Goal: Information Seeking & Learning: Learn about a topic

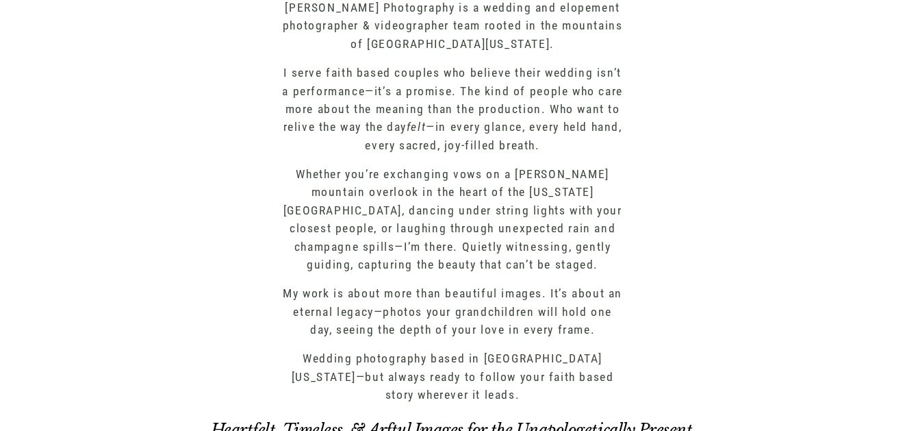
scroll to position [502, 0]
click at [424, 105] on p "I serve faith based couples who believe their wedding isn’t a performance—it’s …" at bounding box center [453, 108] width 344 height 90
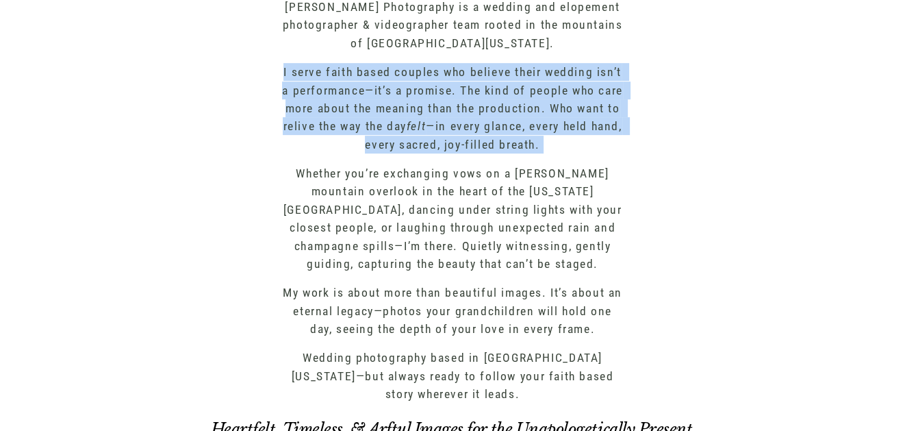
click at [472, 129] on p "I serve faith based couples who believe their wedding isn’t a performance—it’s …" at bounding box center [453, 108] width 344 height 90
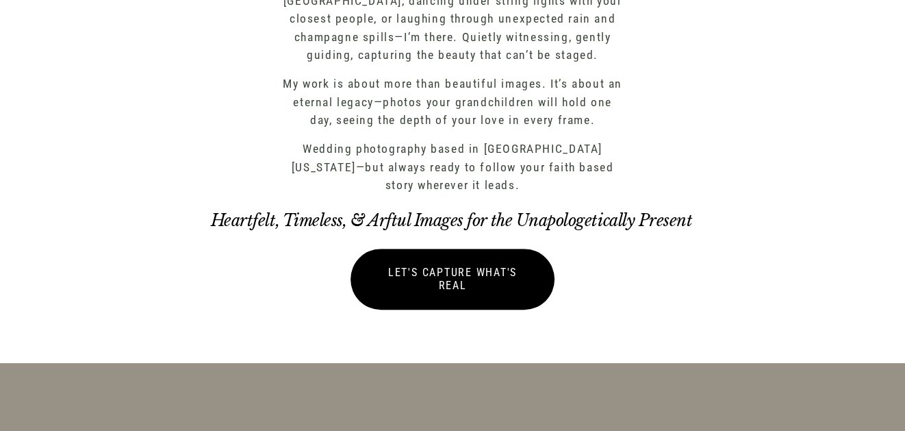
scroll to position [717, 0]
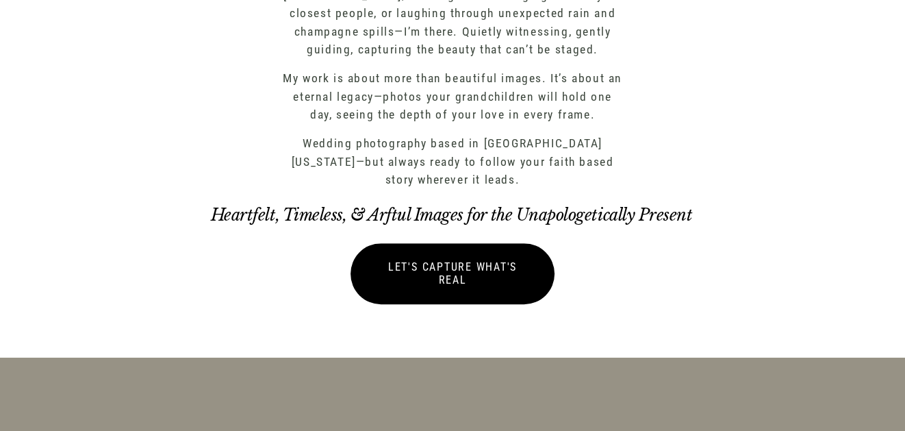
click at [407, 171] on p "Wedding photography based in [GEOGRAPHIC_DATA][US_STATE]—but always ready to fo…" at bounding box center [453, 161] width 344 height 54
click at [407, 157] on p "Wedding photography based in [GEOGRAPHIC_DATA][US_STATE]—but always ready to fo…" at bounding box center [453, 161] width 344 height 54
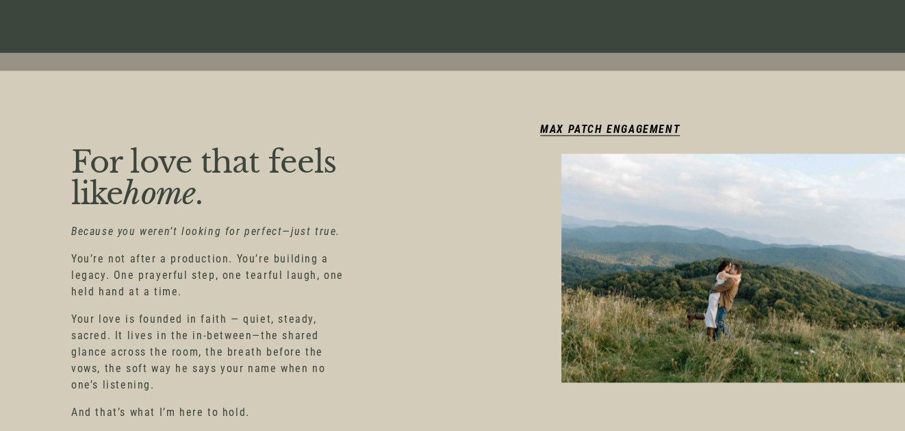
scroll to position [2098, 0]
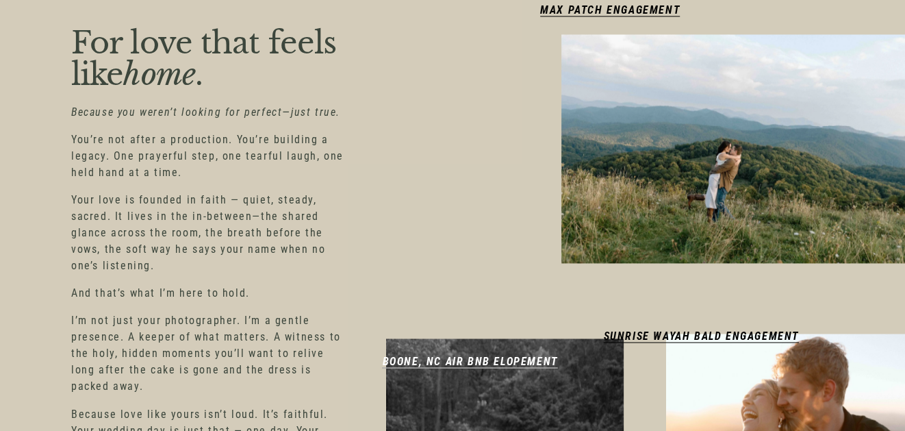
click at [238, 151] on p "You’re not after a production. You’re building a legacy. One prayerful step, on…" at bounding box center [207, 155] width 272 height 49
click at [239, 192] on p "Your love is founded in faith — quiet, steady, sacred. It lives in the in-betwe…" at bounding box center [207, 233] width 272 height 82
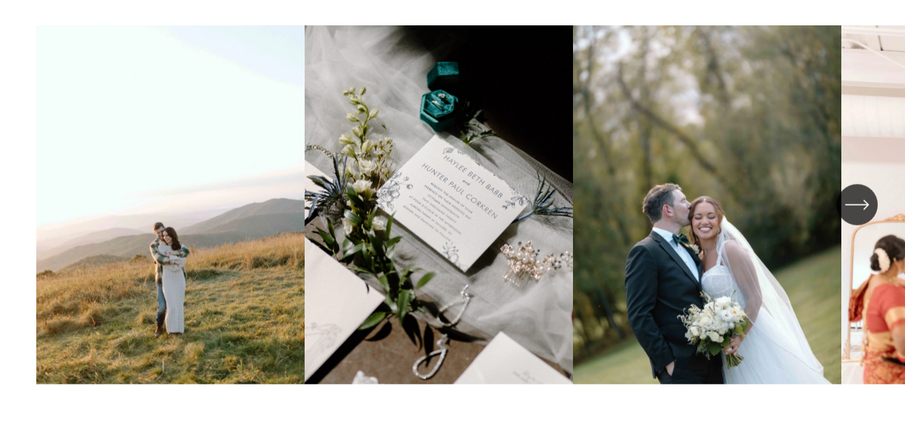
scroll to position [3147, 0]
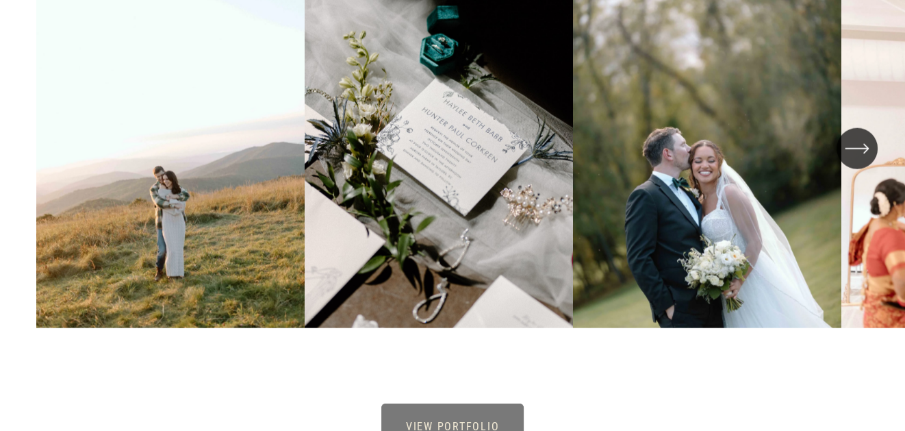
click at [856, 147] on icon "\a \a \a Next\a \a" at bounding box center [857, 148] width 25 height 25
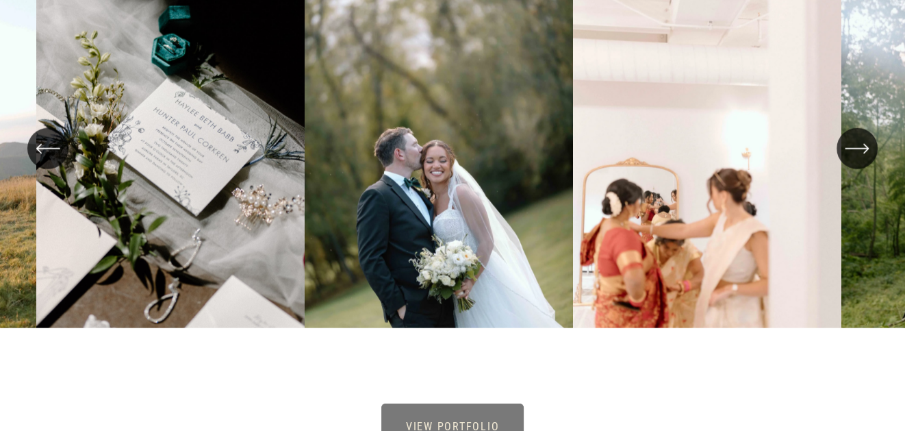
click at [856, 147] on icon "\a \a \a Next\a \a" at bounding box center [857, 148] width 25 height 25
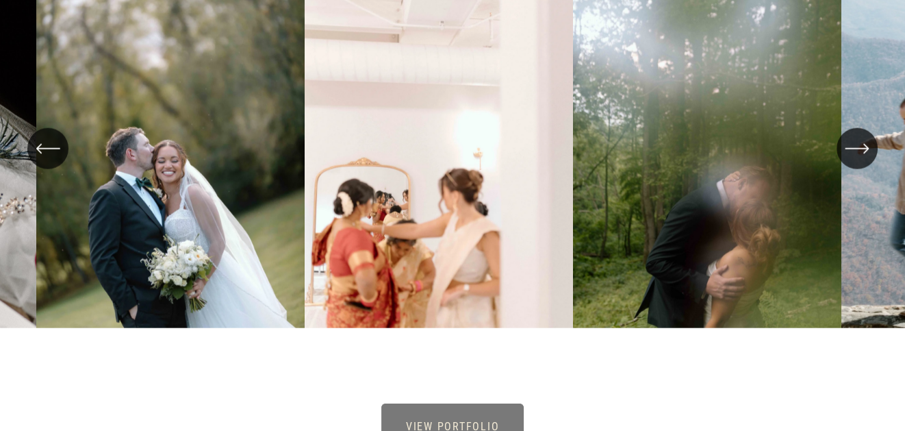
click at [857, 149] on icon "\a \a \a Next\a \a" at bounding box center [856, 149] width 22 height 0
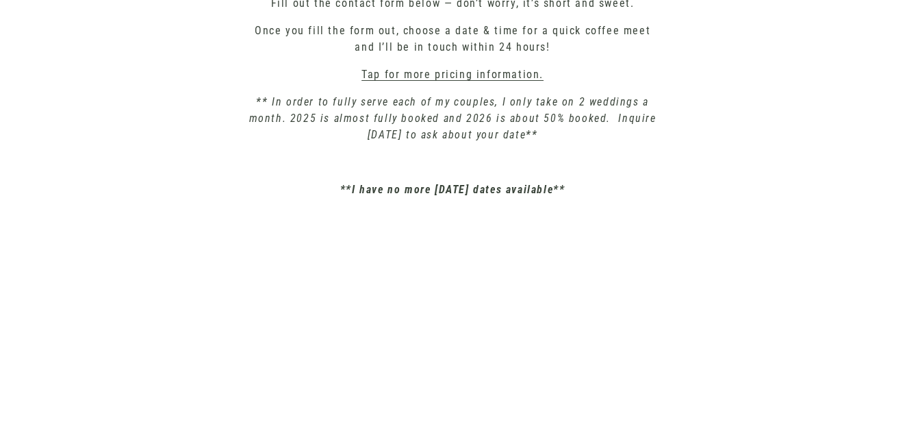
scroll to position [4765, 0]
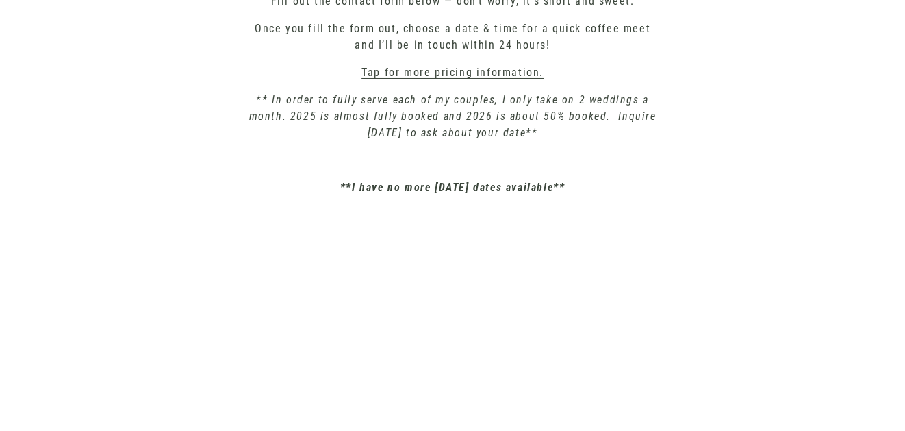
click at [335, 116] on em "** In order to fully serve each of my couples, I only take on 2 weddings a mont…" at bounding box center [454, 116] width 411 height 46
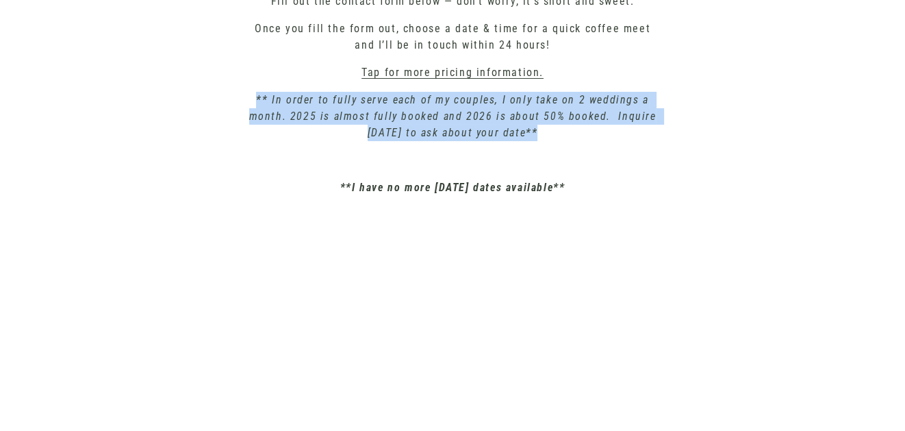
click at [371, 118] on em "** In order to fully serve each of my couples, I only take on 2 weddings a mont…" at bounding box center [454, 116] width 411 height 46
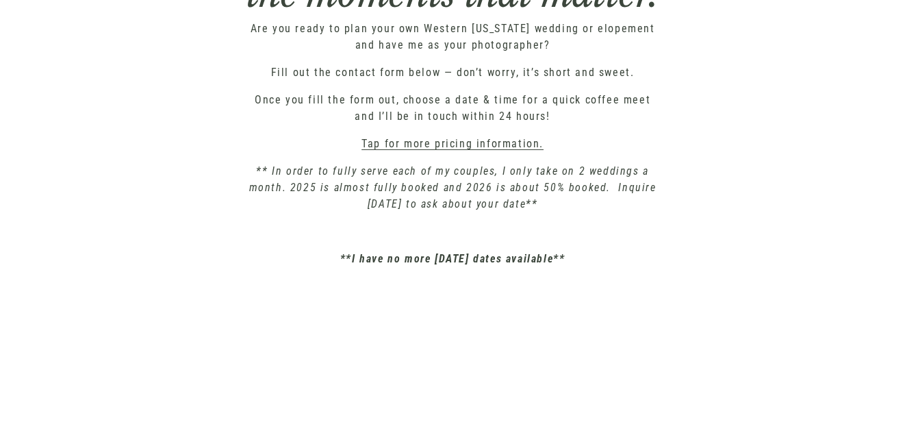
scroll to position [4690, 0]
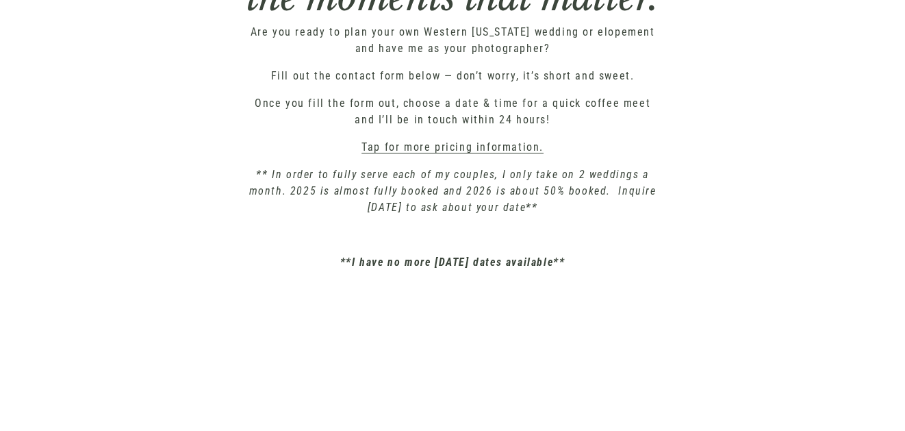
click at [409, 90] on div "Are you ready to plan your own Western [US_STATE] wedding or elopement and have…" at bounding box center [452, 147] width 413 height 246
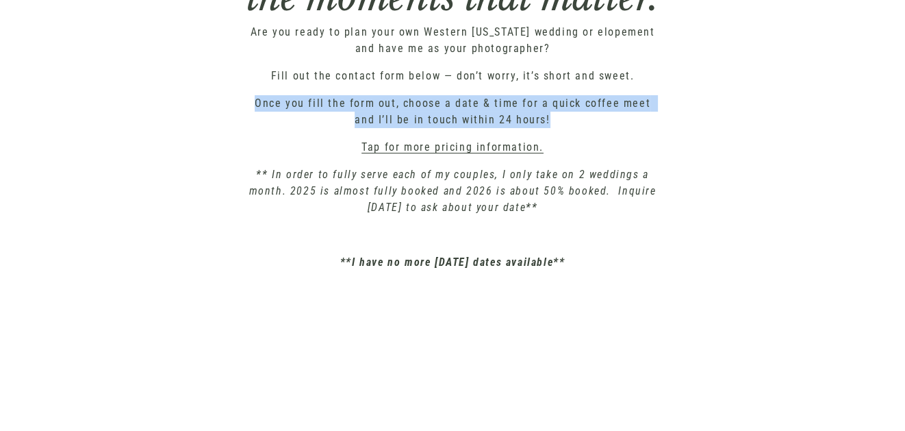
click at [409, 90] on div "Are you ready to plan your own Western [US_STATE] wedding or elopement and have…" at bounding box center [452, 147] width 413 height 246
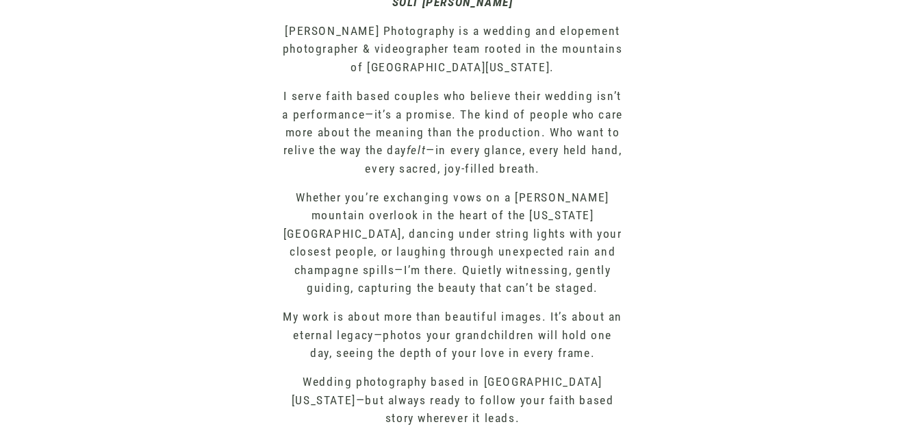
scroll to position [0, 0]
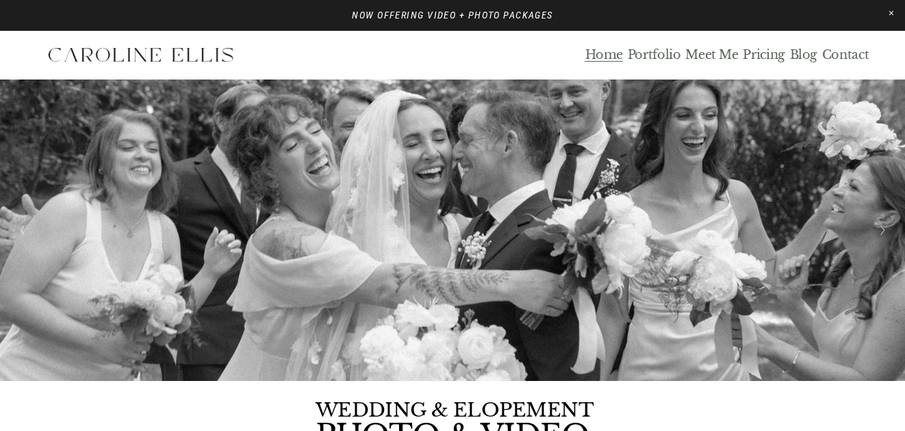
click at [652, 56] on link "Portfolio" at bounding box center [654, 55] width 53 height 16
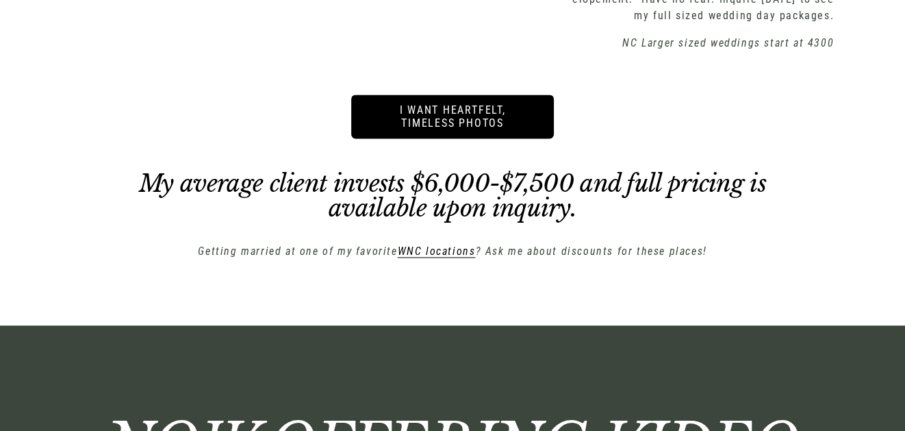
scroll to position [2057, 0]
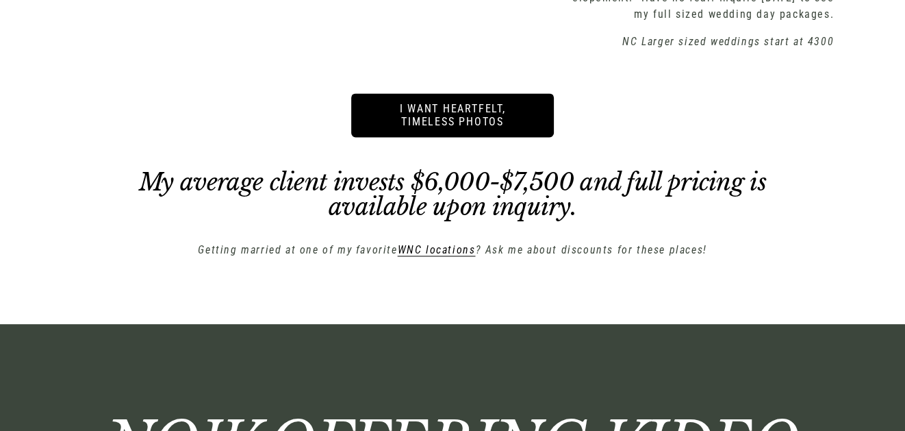
click at [431, 243] on em "WNC locations" at bounding box center [437, 249] width 78 height 13
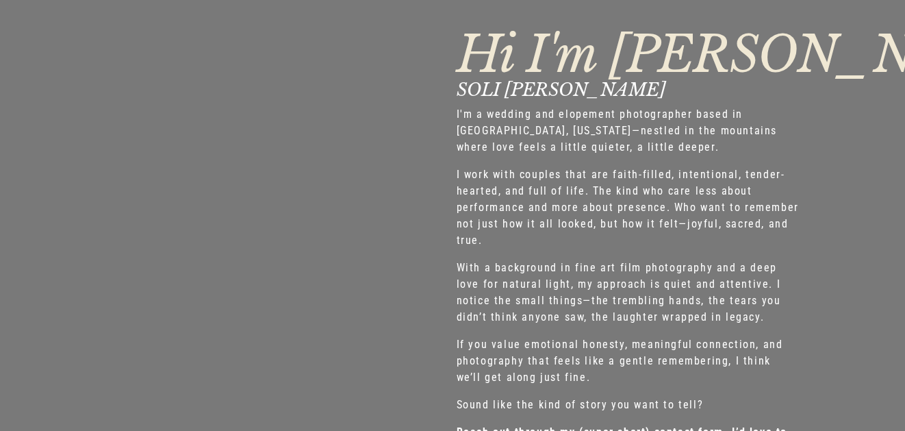
scroll to position [4807, 0]
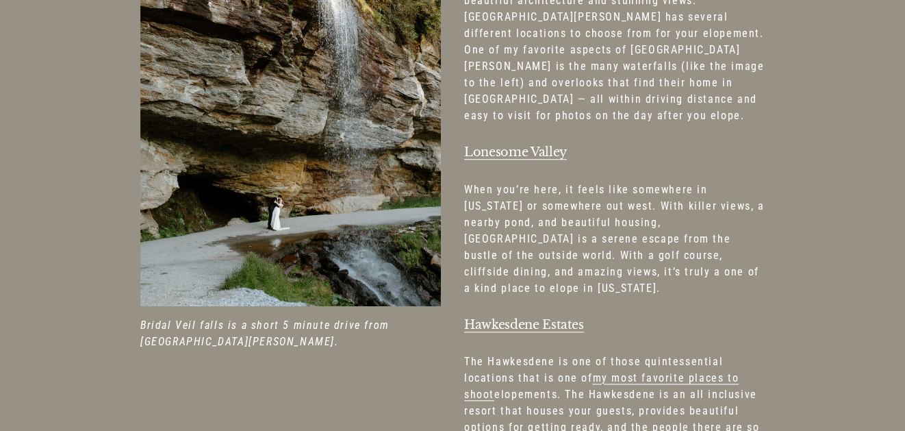
scroll to position [1114, 0]
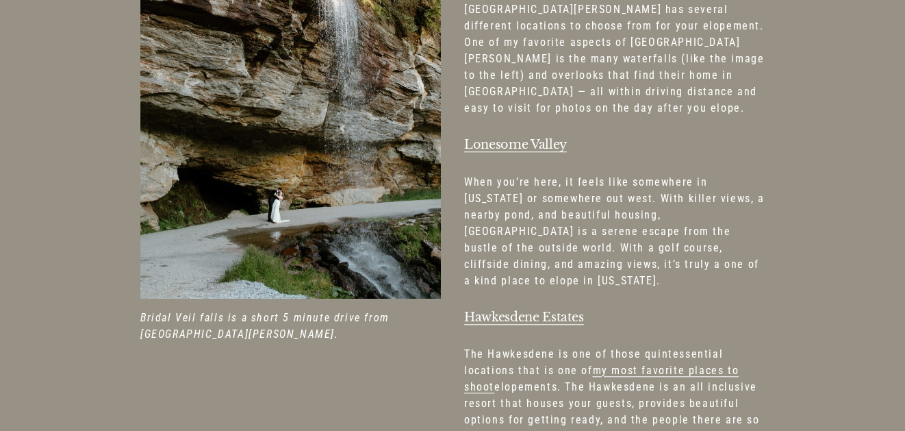
click at [532, 309] on link "Hawkesdene Estates" at bounding box center [524, 316] width 120 height 15
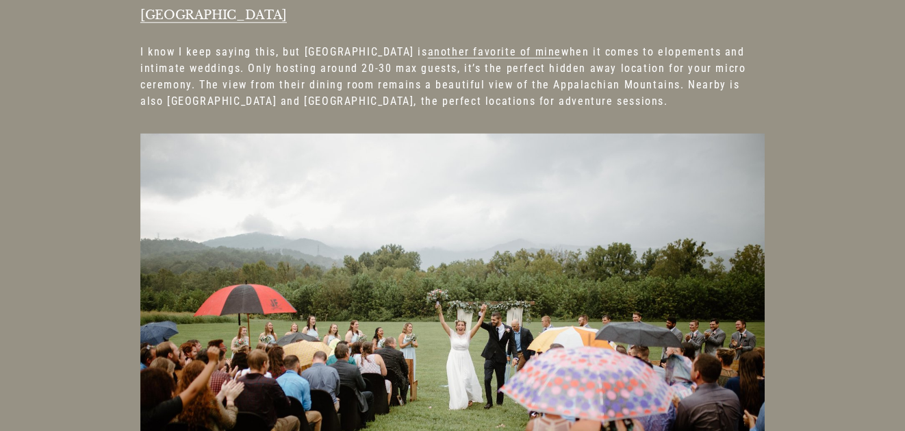
scroll to position [1618, 0]
